Goal: Information Seeking & Learning: Check status

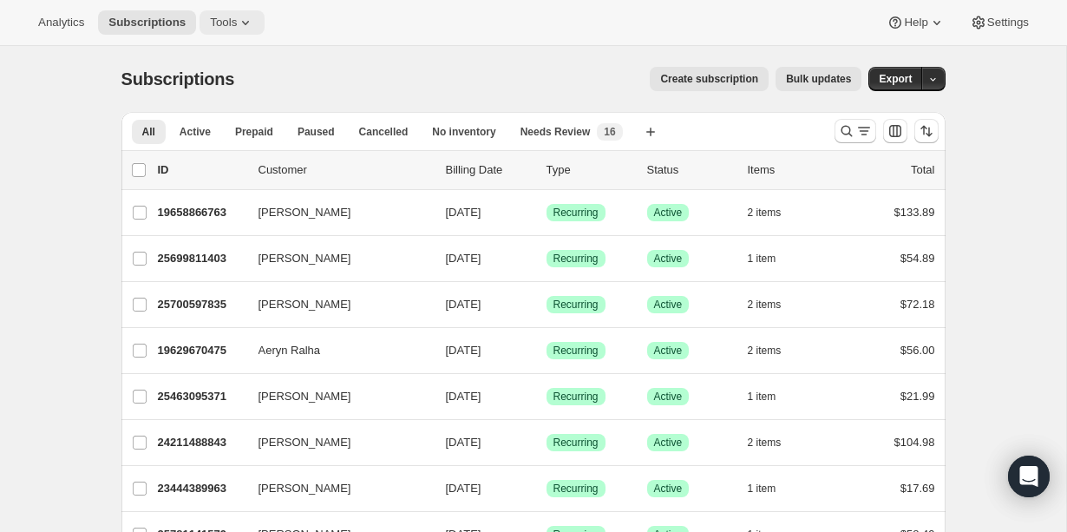
click at [229, 30] on button "Tools" at bounding box center [232, 22] width 65 height 24
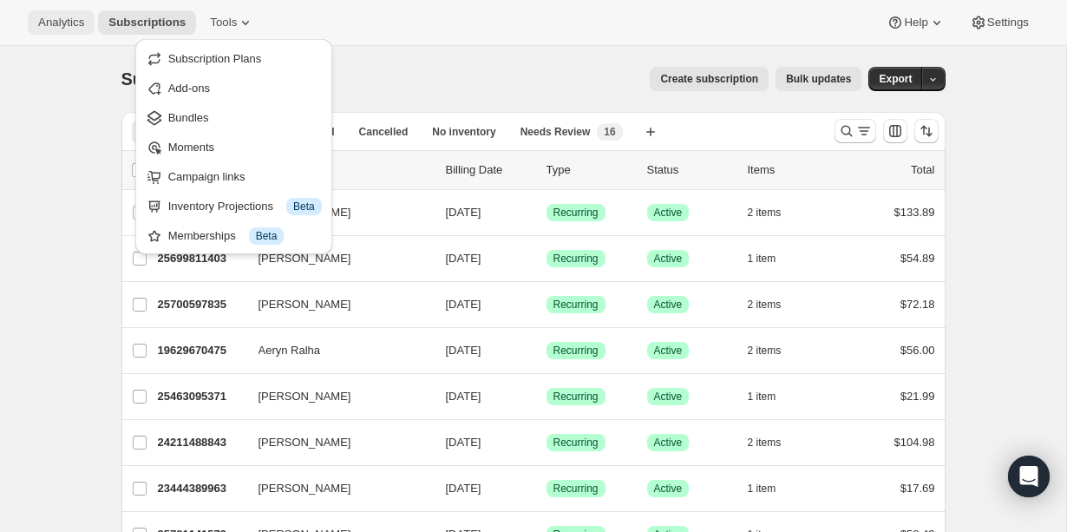
click at [50, 20] on span "Analytics" at bounding box center [61, 23] width 46 height 14
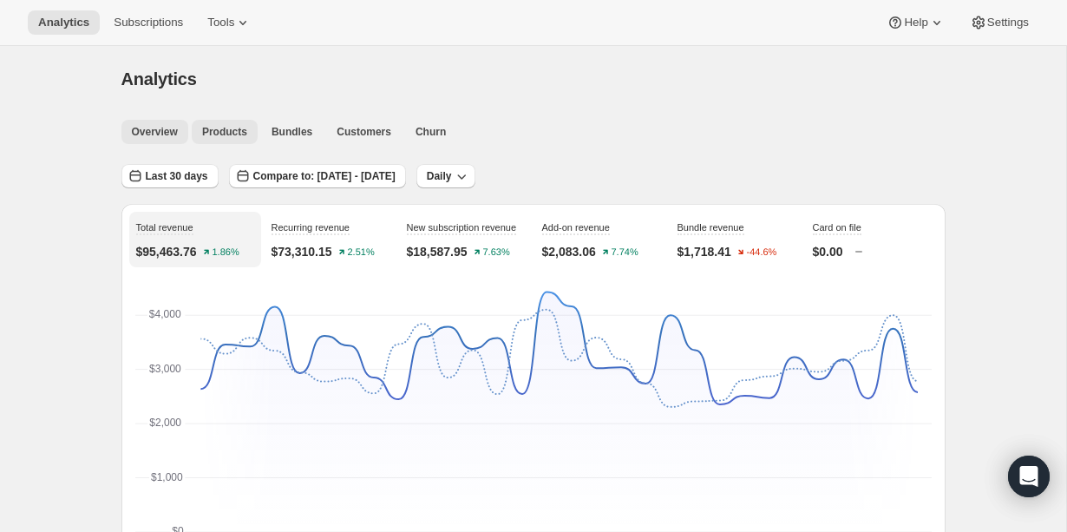
click at [211, 128] on span "Products" at bounding box center [224, 132] width 45 height 14
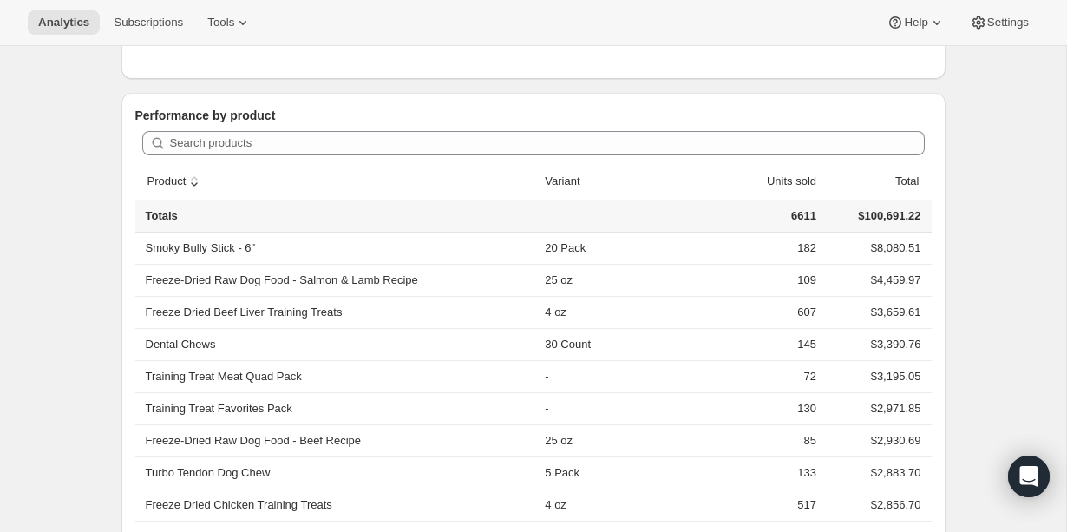
scroll to position [485, 0]
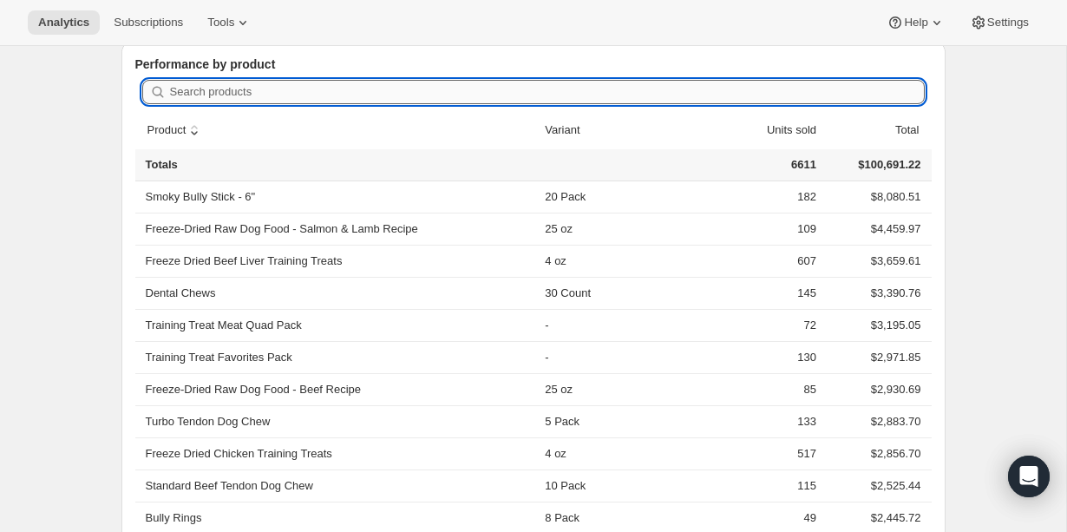
click at [377, 100] on input "Search products" at bounding box center [547, 92] width 755 height 24
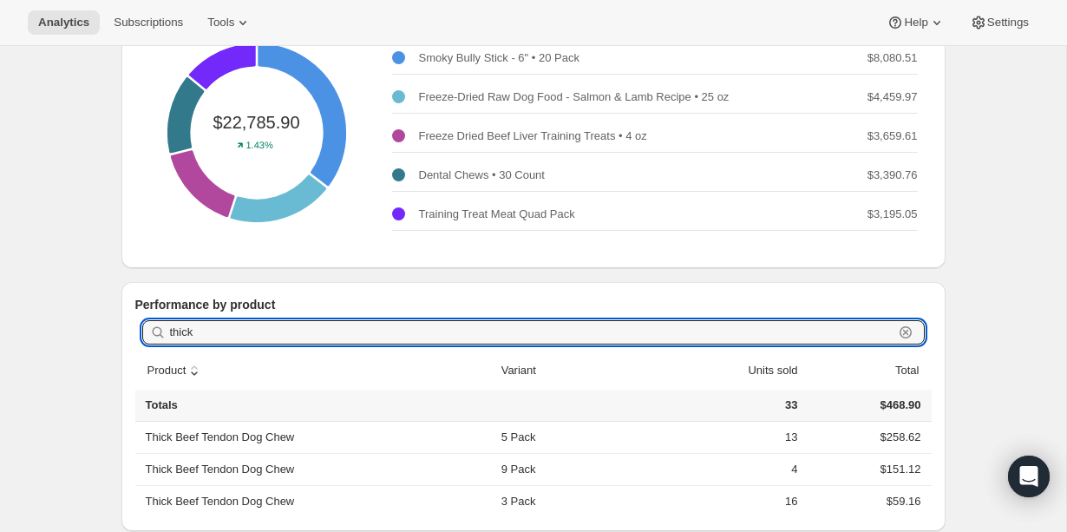
scroll to position [271, 0]
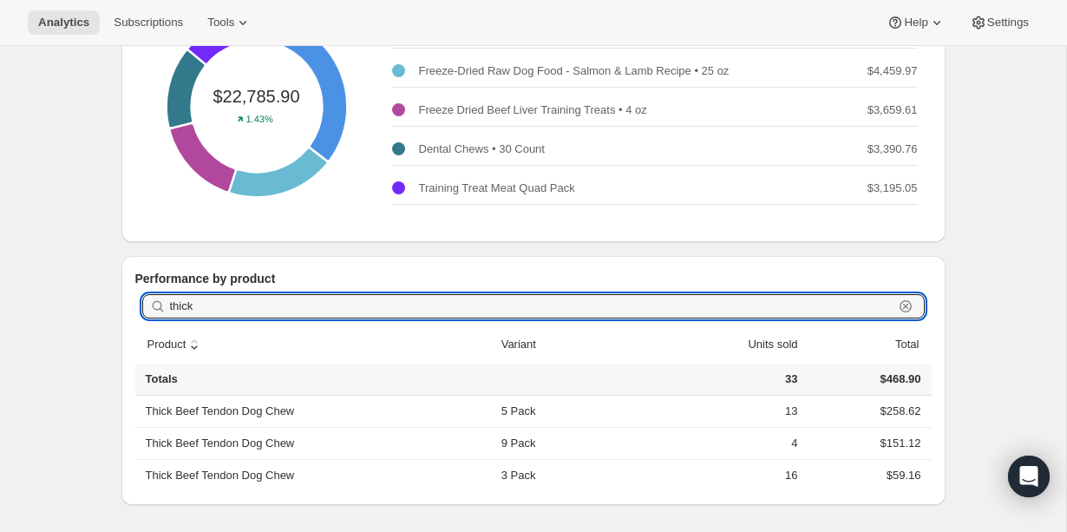
type input "thick"
click at [239, 413] on th "Thick Beef Tendon Dog Chew" at bounding box center [315, 411] width 361 height 31
